Goal: Task Accomplishment & Management: Manage account settings

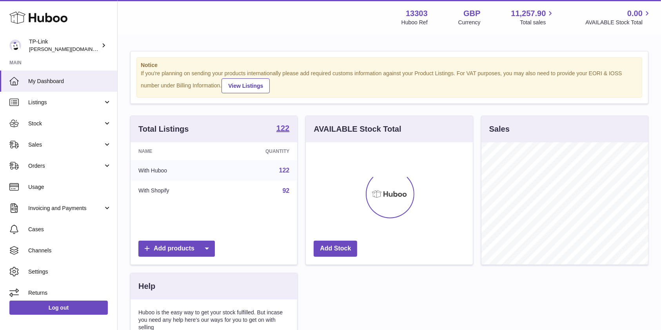
scroll to position [122, 167]
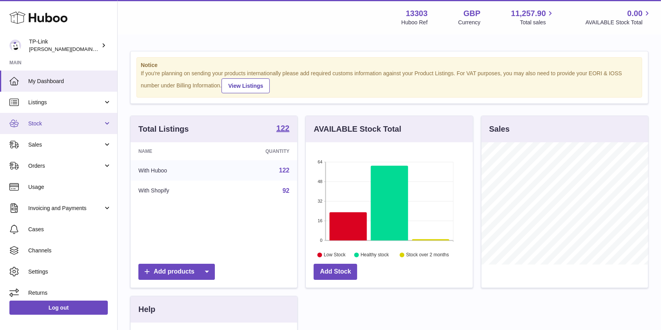
click at [61, 121] on span "Stock" at bounding box center [65, 123] width 75 height 7
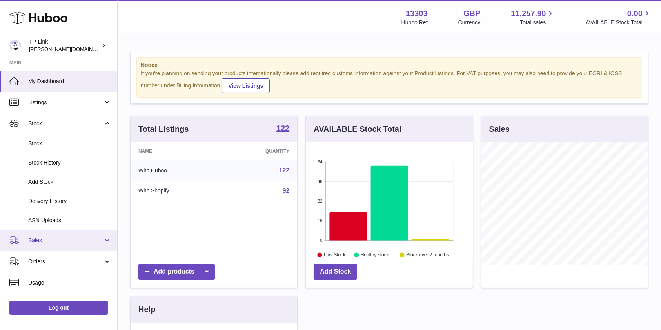
click at [85, 242] on span "Sales" at bounding box center [65, 240] width 75 height 7
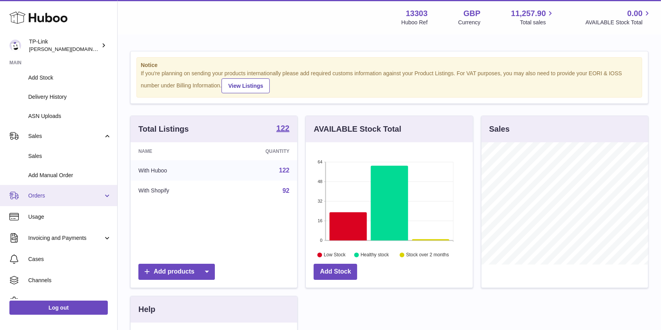
click at [85, 195] on span "Orders" at bounding box center [65, 195] width 75 height 7
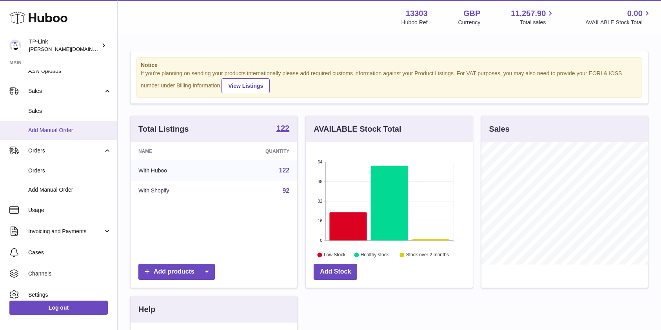
scroll to position [177, 0]
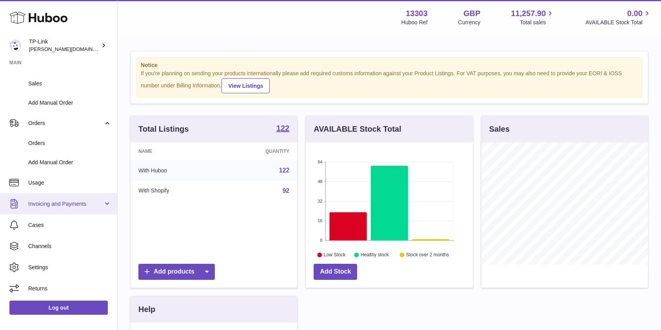
click at [85, 203] on span "Invoicing and Payments" at bounding box center [65, 203] width 75 height 7
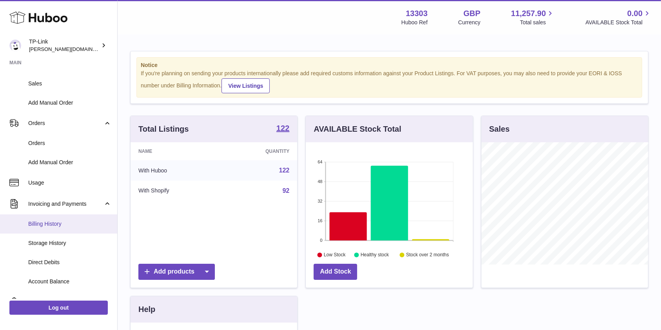
click at [75, 225] on span "Billing History" at bounding box center [69, 223] width 83 height 7
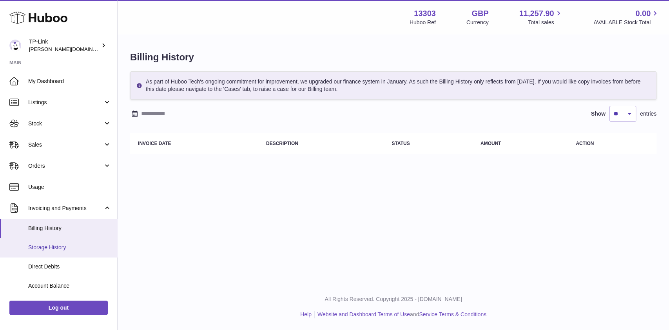
click at [79, 250] on span "Storage History" at bounding box center [69, 247] width 83 height 7
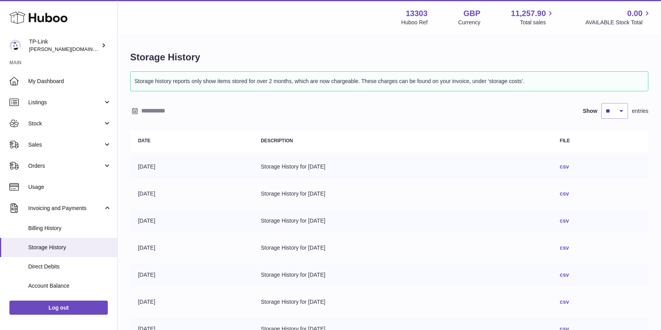
click at [569, 166] on link "csv" at bounding box center [564, 166] width 9 height 6
